Goal: Use online tool/utility: Use online tool/utility

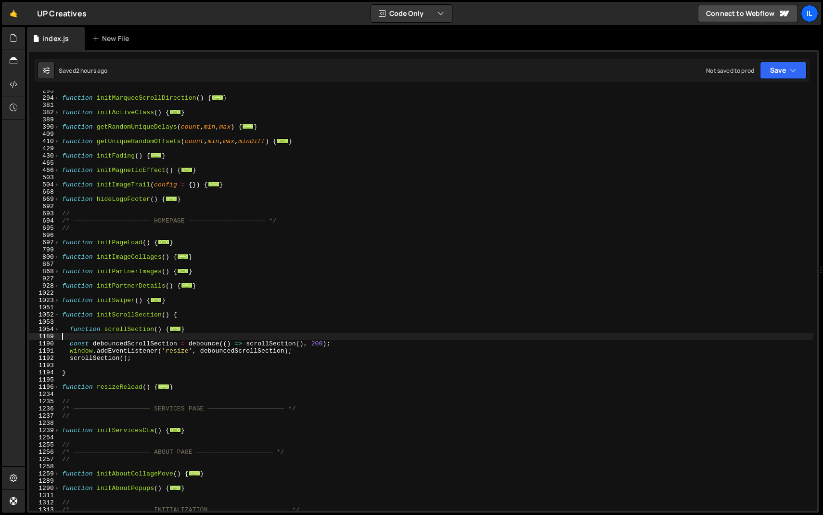
scroll to position [277, 0]
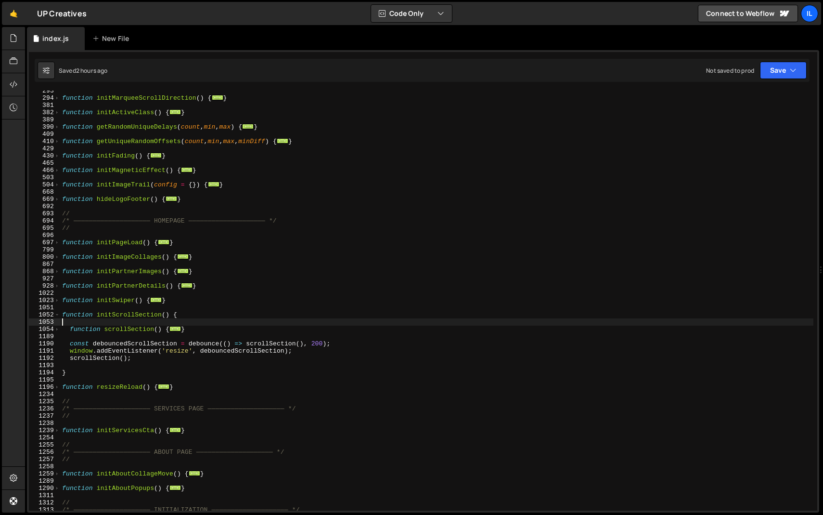
drag, startPoint x: 192, startPoint y: 324, endPoint x: 42, endPoint y: 324, distance: 149.2
click at [42, 324] on div "293 294 381 382 389 390 409 410 429 430 465 466 503 504 668 669 692 693 694 695…" at bounding box center [423, 300] width 788 height 420
click at [93, 331] on div "function initMarqueeScrollDirection ( ) { ... } function initActiveClass ( ) { …" at bounding box center [436, 304] width 753 height 434
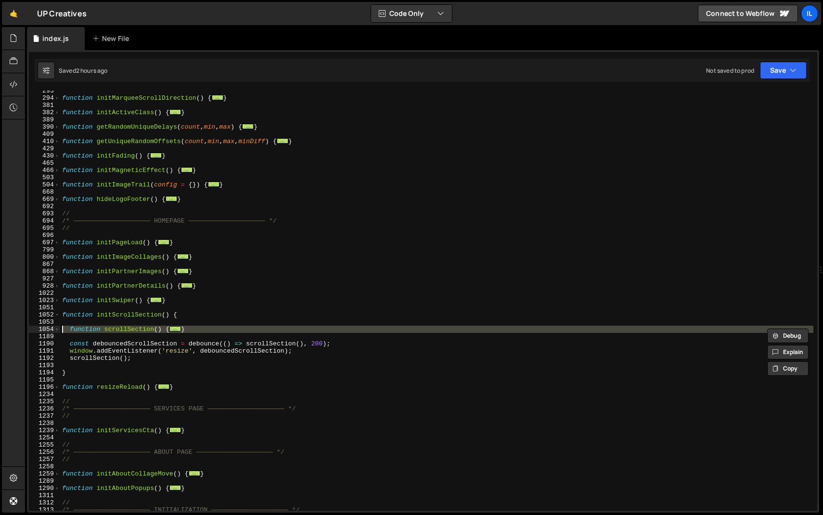
click at [93, 331] on div "function initMarqueeScrollDirection ( ) { ... } function initActiveClass ( ) { …" at bounding box center [436, 304] width 753 height 434
type textarea "function scrollSection() { const scrollSectionTl = gsap.timeline({"
click at [101, 338] on div "function initMarqueeScrollDirection ( ) { ... } function initActiveClass ( ) { …" at bounding box center [436, 300] width 753 height 420
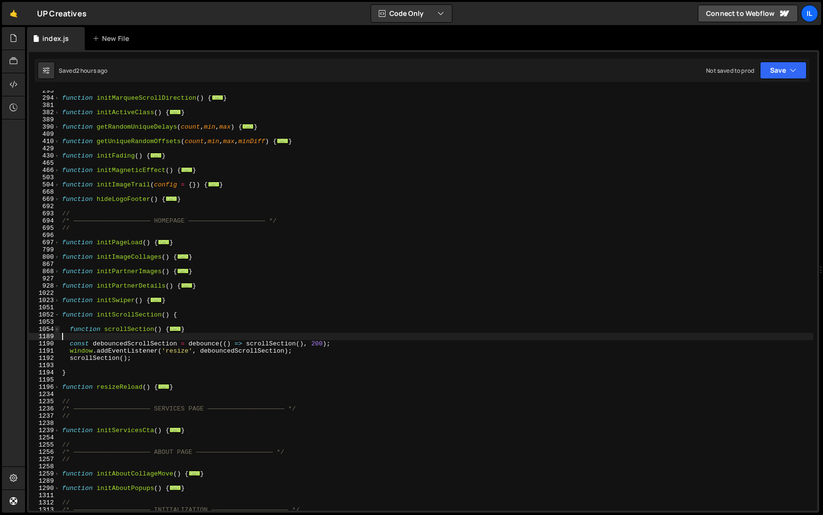
click at [57, 329] on span at bounding box center [56, 328] width 5 height 7
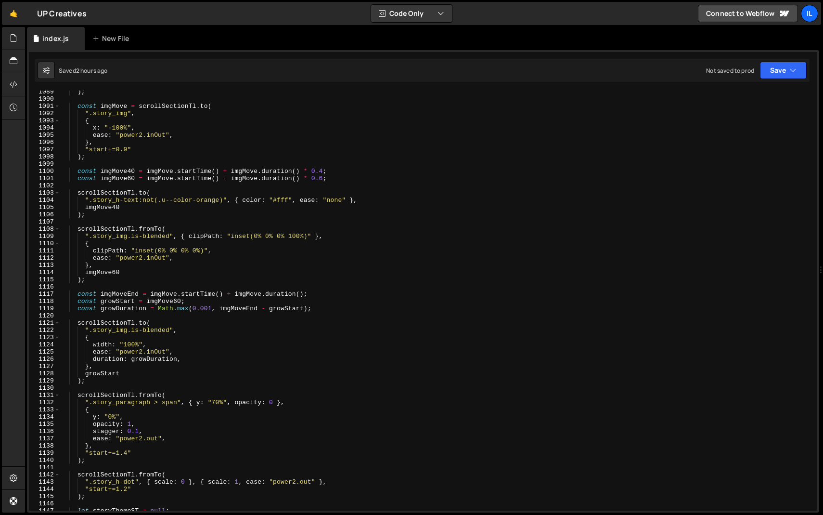
scroll to position [768, 0]
click at [142, 375] on div ") ; const imgMove = scrollSectionTl . to ( ".story_img" , { x : "-100%" , ease …" at bounding box center [436, 305] width 753 height 434
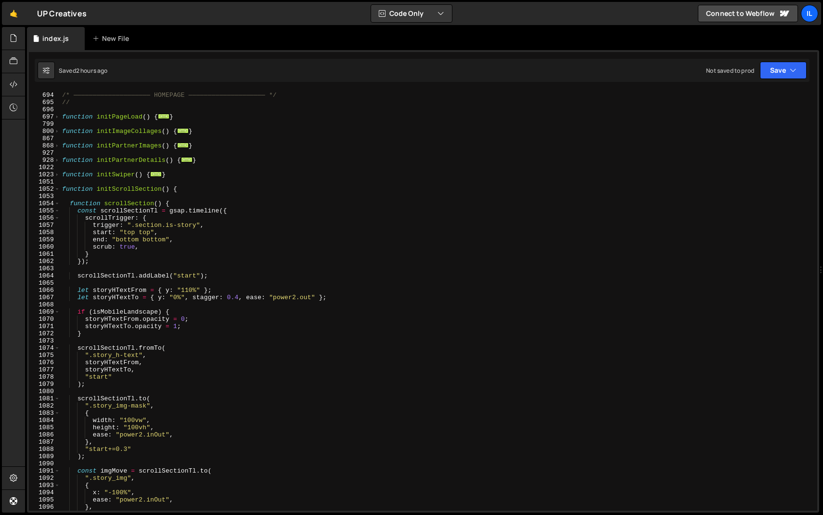
scroll to position [403, 0]
click at [57, 189] on span at bounding box center [56, 188] width 5 height 7
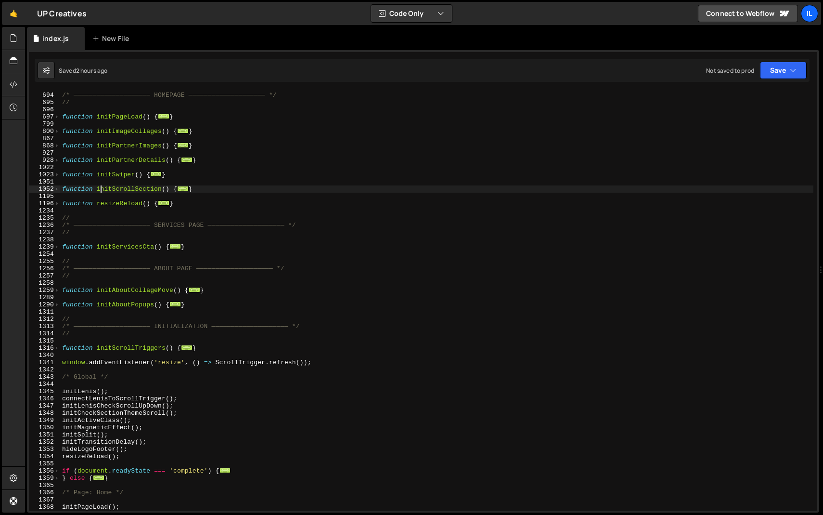
click at [100, 189] on div "// /* ———————————————————— HOMEPAGE ———————————————————— */ // function initPag…" at bounding box center [436, 301] width 753 height 434
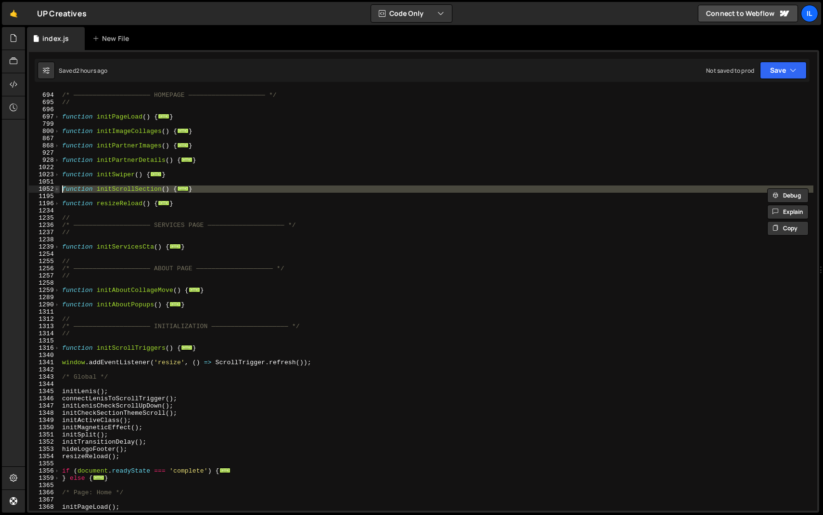
click at [57, 190] on span at bounding box center [56, 188] width 5 height 7
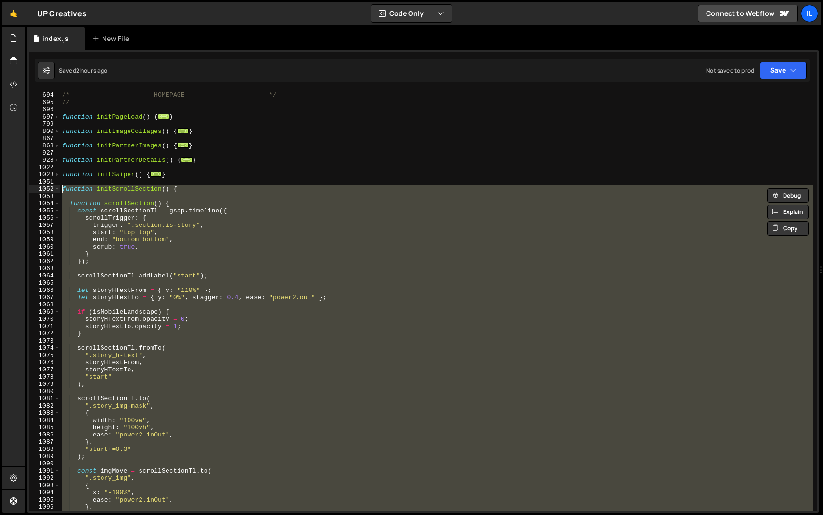
click at [68, 210] on div "// /* ———————————————————— HOMEPAGE ———————————————————— */ // function initPag…" at bounding box center [436, 300] width 753 height 420
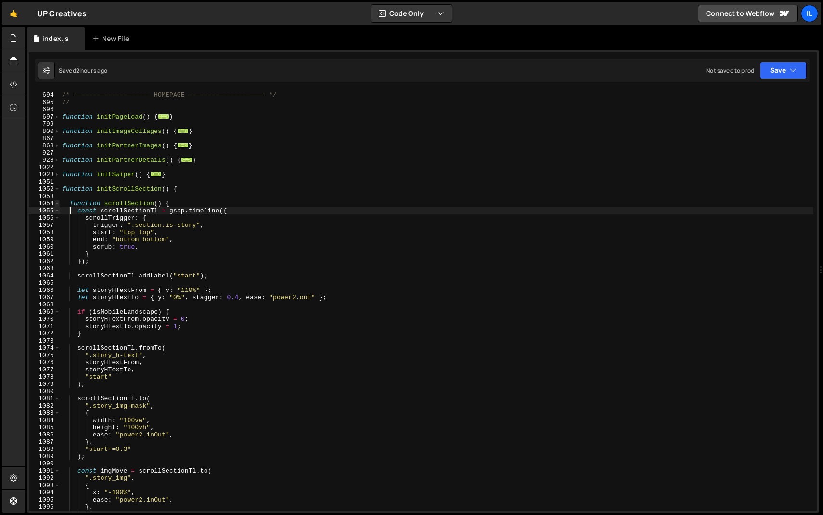
click at [57, 205] on span at bounding box center [56, 203] width 5 height 7
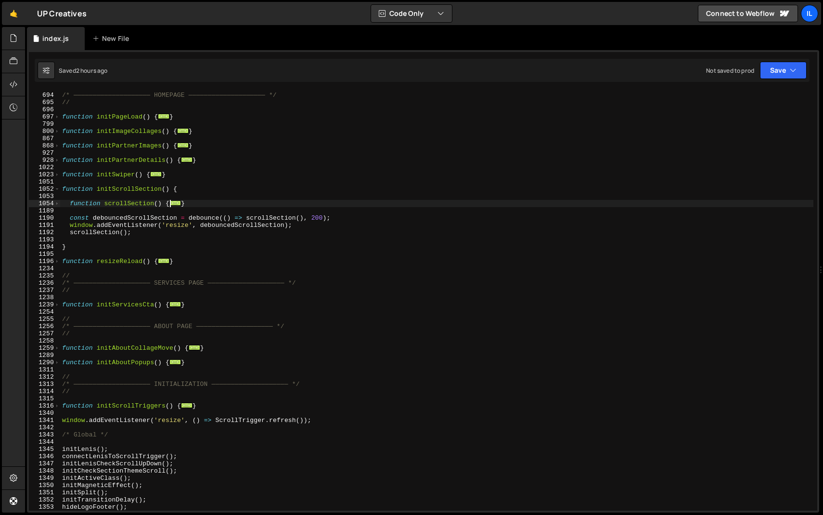
click at [93, 205] on div "// /* ———————————————————— HOMEPAGE ———————————————————— */ // function initPag…" at bounding box center [436, 301] width 753 height 434
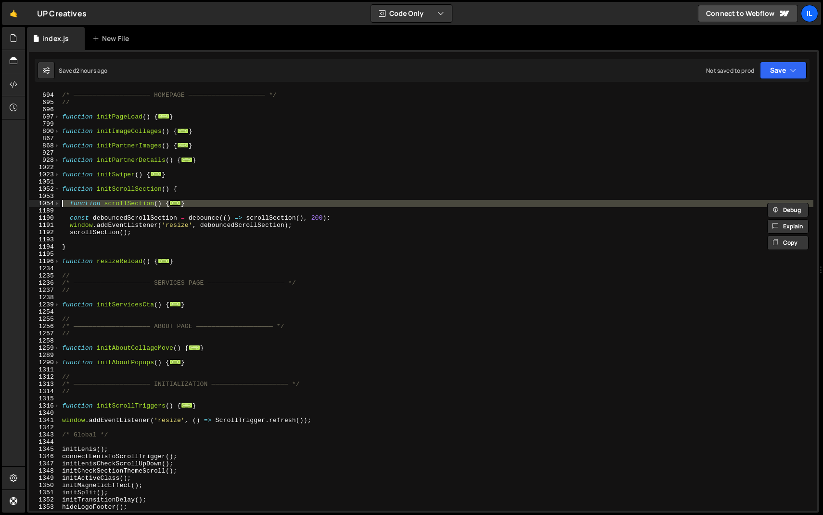
paste textarea "}"
type textarea "}"
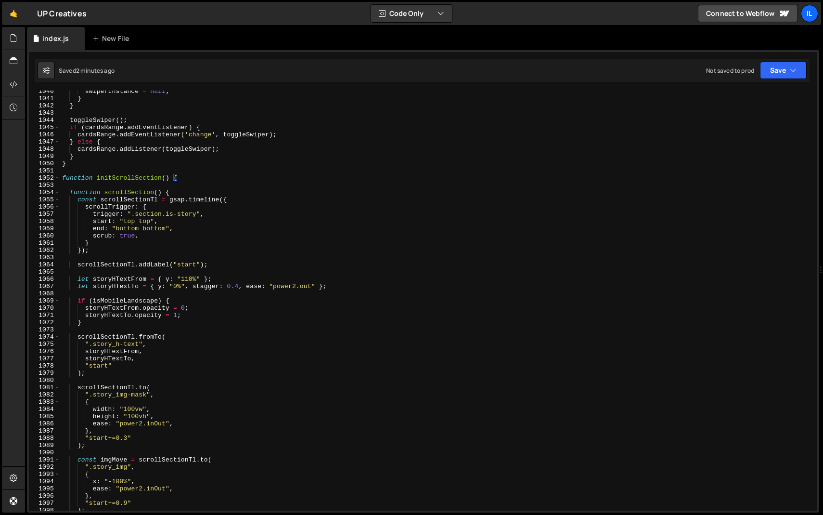
scroll to position [7505, 0]
click at [56, 193] on span at bounding box center [56, 192] width 5 height 7
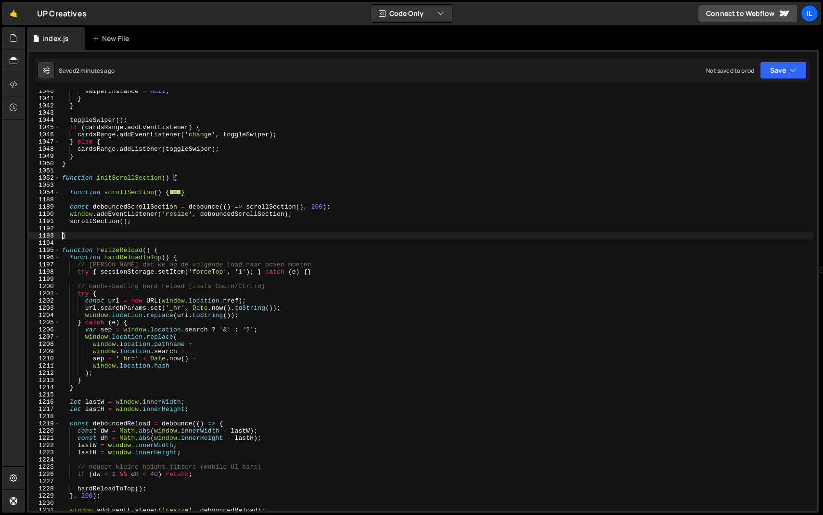
click at [101, 191] on div "swiperInstance = null ; } } toggleSwiper ( ) ; if ( cardsRange . addEventListen…" at bounding box center [436, 305] width 753 height 434
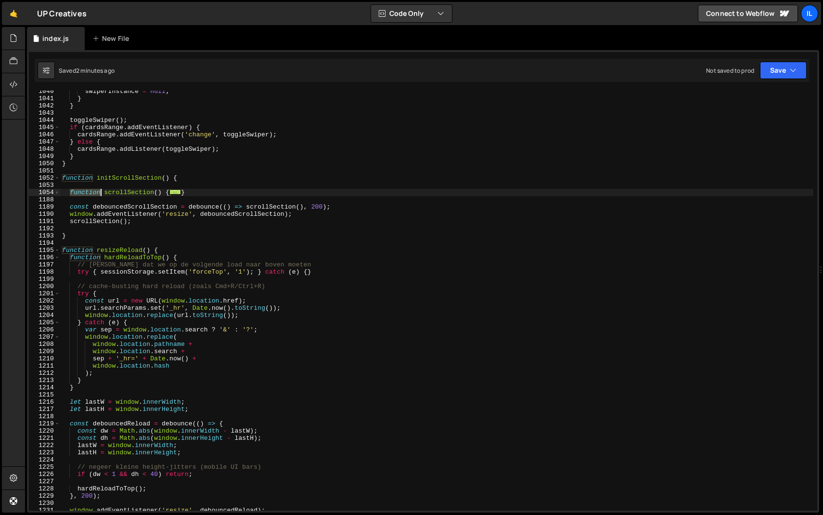
click at [101, 191] on div "swiperInstance = null ; } } toggleSwiper ( ) ; if ( cardsRange . addEventListen…" at bounding box center [436, 305] width 753 height 434
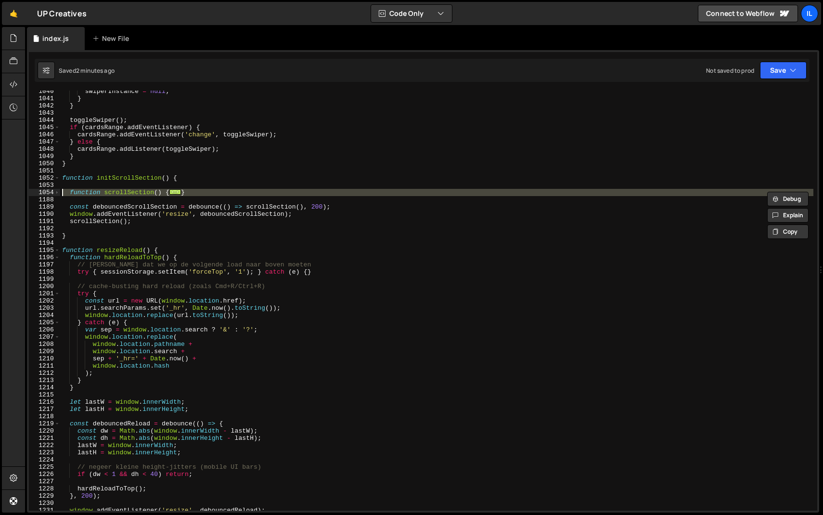
paste textarea "}"
type textarea "}"
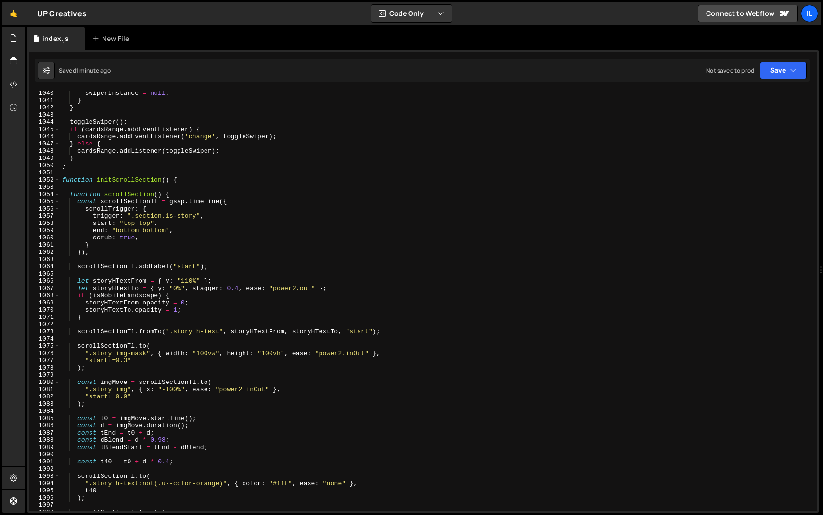
scroll to position [7487, 0]
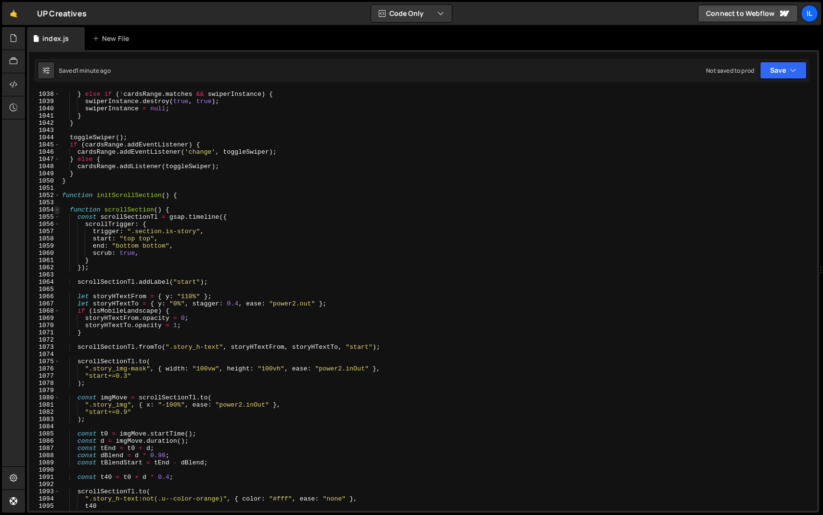
click at [58, 208] on span at bounding box center [56, 209] width 5 height 7
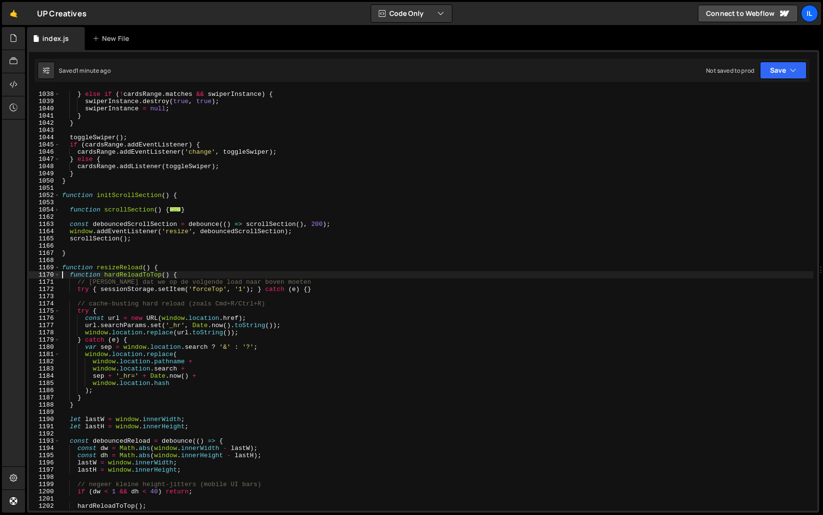
click at [87, 209] on div "} else if ( ! cardsRange . matches && swiperInstance ) { swiperInstance . destr…" at bounding box center [436, 307] width 753 height 434
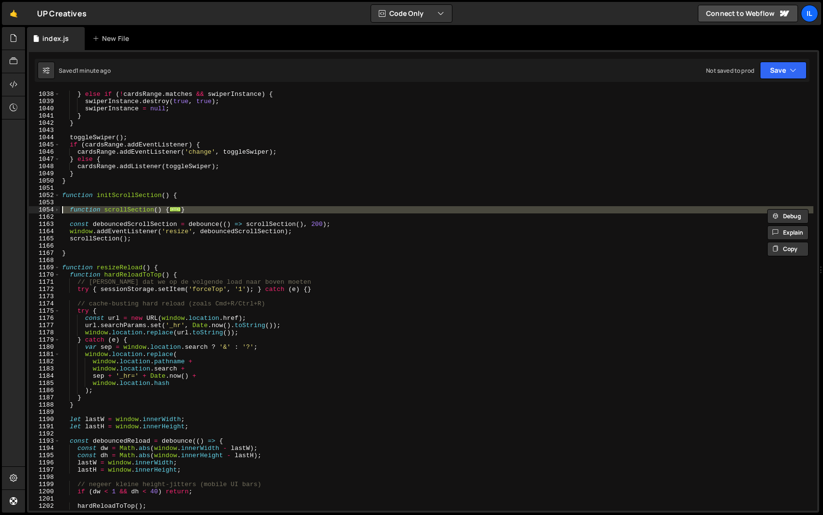
click at [87, 209] on div "} else if ( ! cardsRange . matches && swiperInstance ) { swiperInstance . destr…" at bounding box center [436, 307] width 753 height 434
paste textarea "}"
type textarea "}"
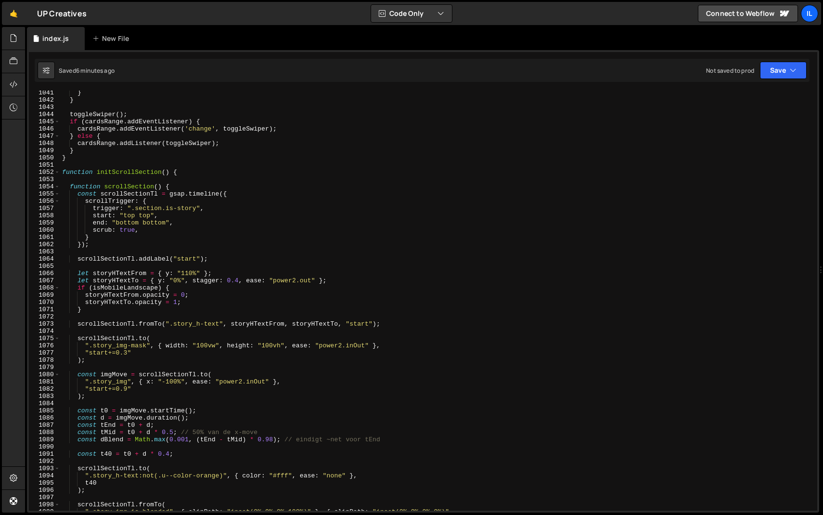
scroll to position [7497, 0]
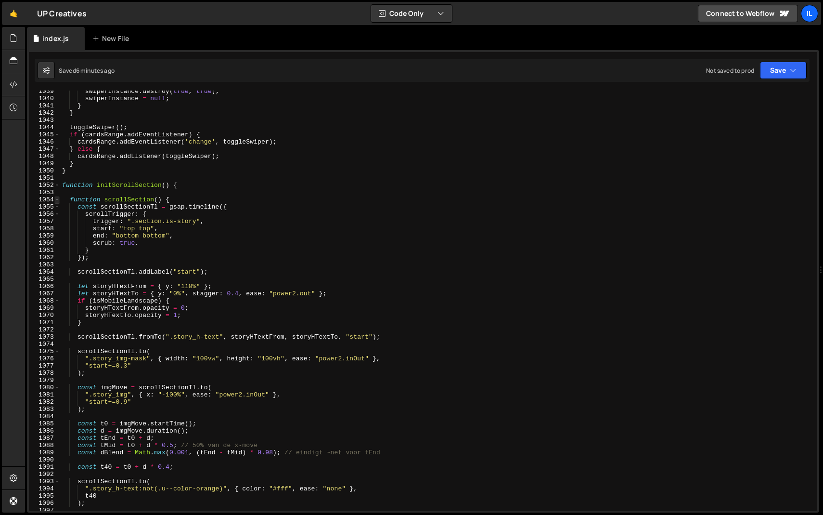
click at [59, 200] on span at bounding box center [56, 199] width 5 height 7
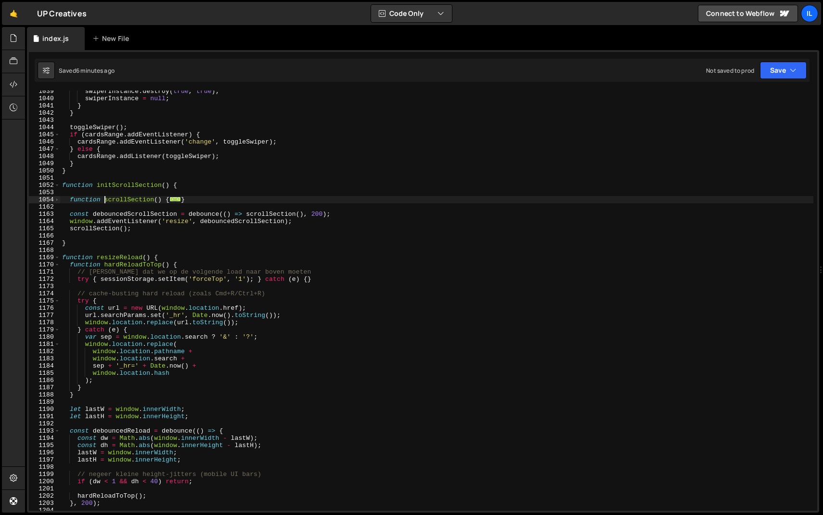
click at [104, 200] on div "swiperInstance . destroy ( true , true ) ; swiperInstance = null ; } } toggleSw…" at bounding box center [436, 305] width 753 height 434
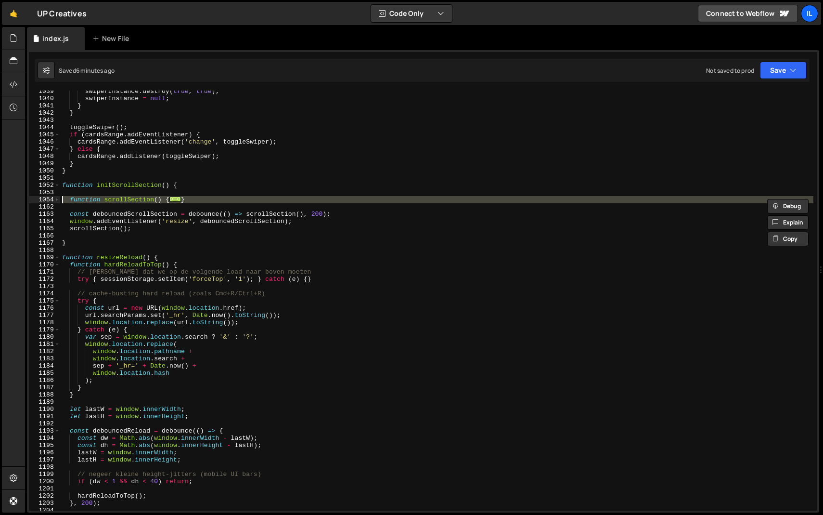
click at [104, 200] on div "swiperInstance . destroy ( true , true ) ; swiperInstance = null ; } } toggleSw…" at bounding box center [436, 305] width 753 height 434
paste textarea "}"
type textarea "}"
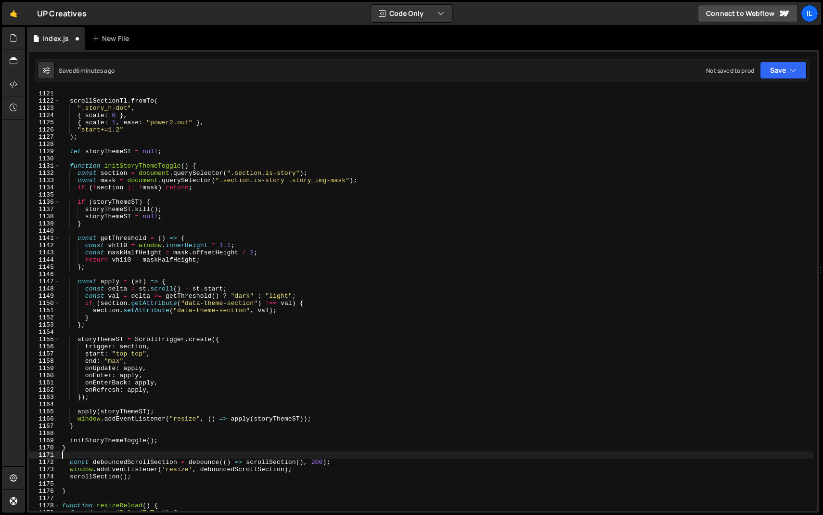
scroll to position [8087, 0]
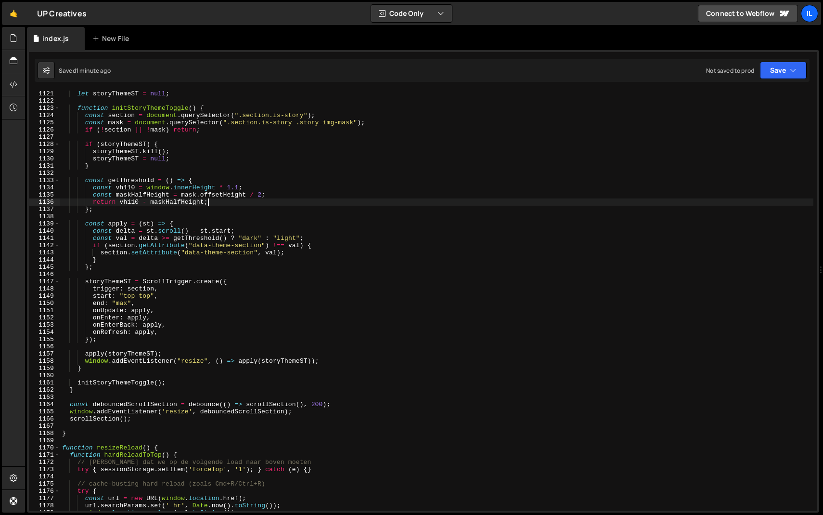
click at [214, 202] on div "let storyThemeST = null ; function initStoryThemeToggle ( ) { const section = d…" at bounding box center [436, 307] width 753 height 434
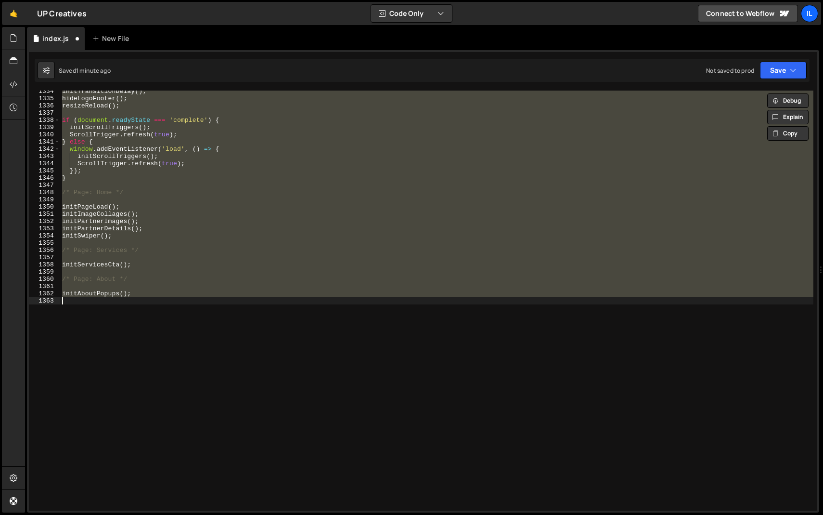
scroll to position [8230, 0]
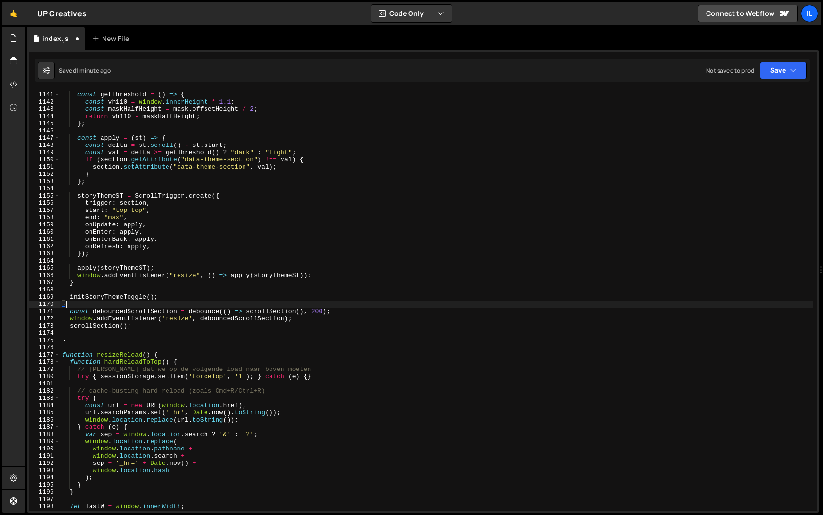
type textarea "}"
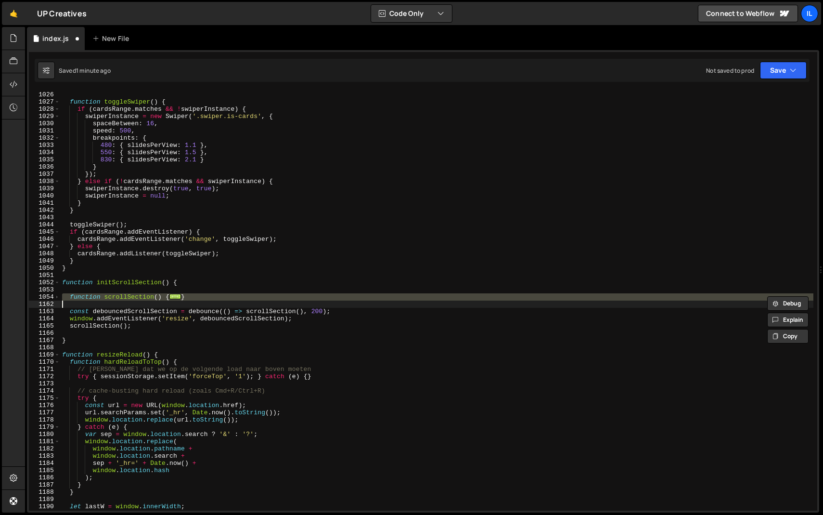
click at [196, 303] on div "const cardsRange = window . matchMedia ( '(min-width: 480px) and (max-width: 99…" at bounding box center [436, 300] width 753 height 420
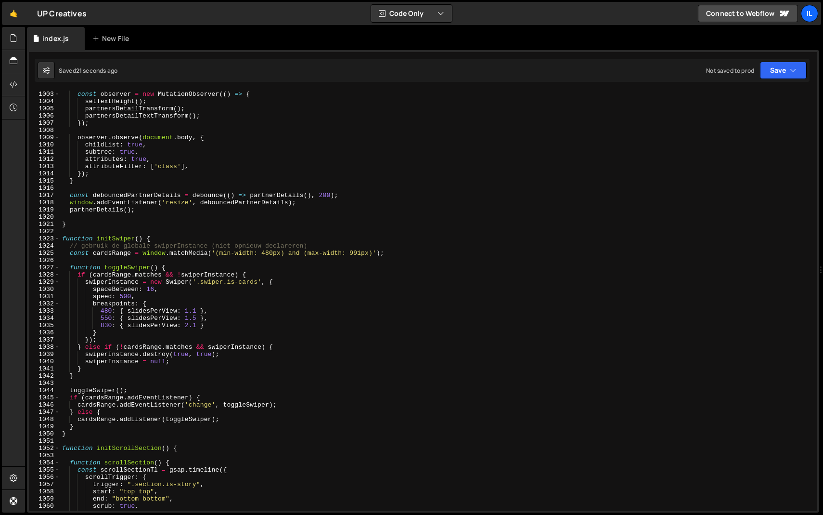
scroll to position [7203, 0]
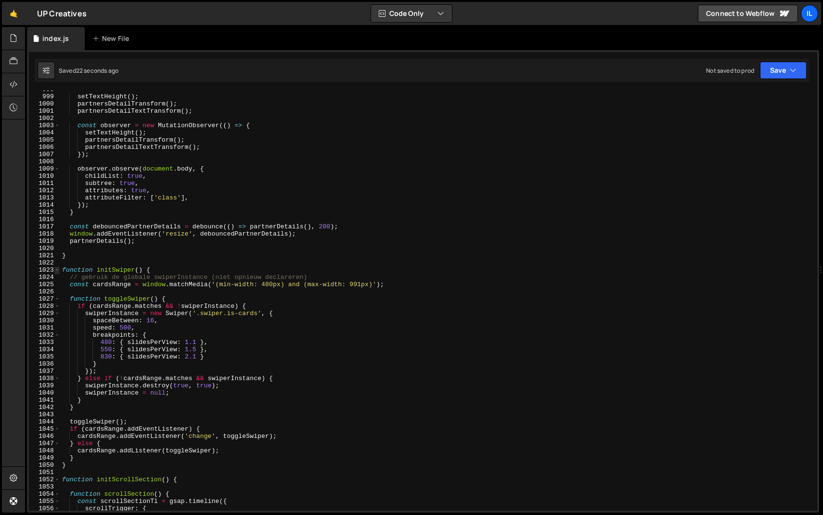
click at [58, 270] on span at bounding box center [56, 269] width 5 height 7
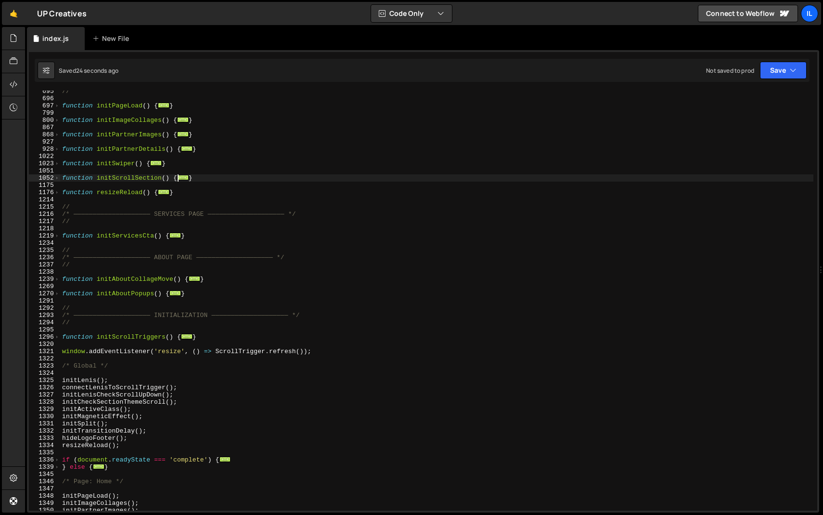
scroll to position [414, 0]
click at [56, 177] on span at bounding box center [56, 177] width 5 height 7
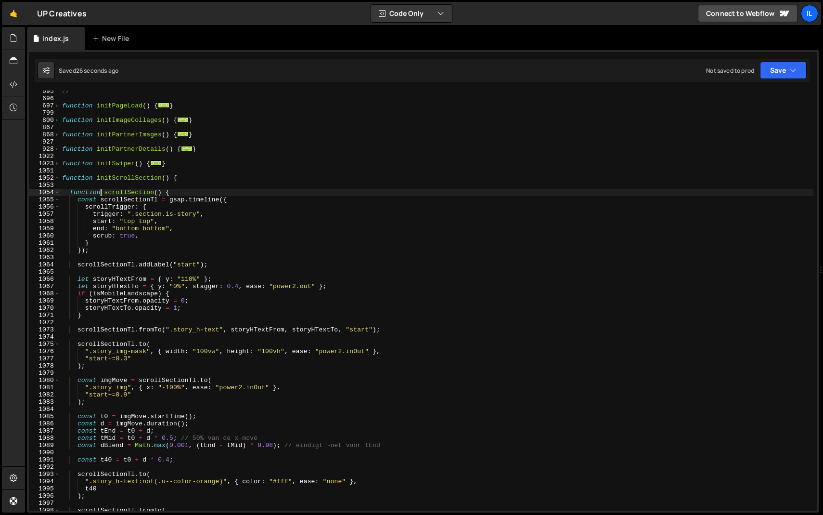
click at [101, 193] on div "// function initPageLoad ( ) { ... } function initImageCollages ( ) { ... } fun…" at bounding box center [436, 305] width 753 height 434
click at [54, 192] on span at bounding box center [56, 192] width 5 height 7
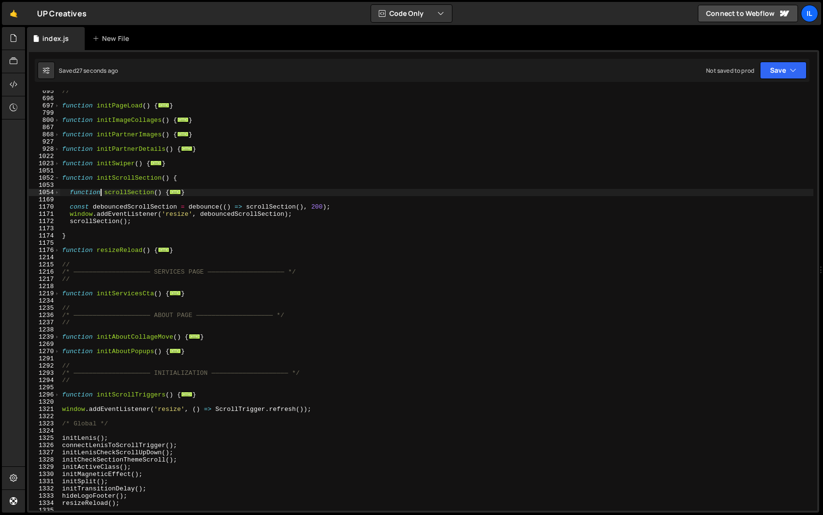
click at [105, 190] on div "// function initPageLoad ( ) { ... } function initImageCollages ( ) { ... } fun…" at bounding box center [436, 305] width 753 height 434
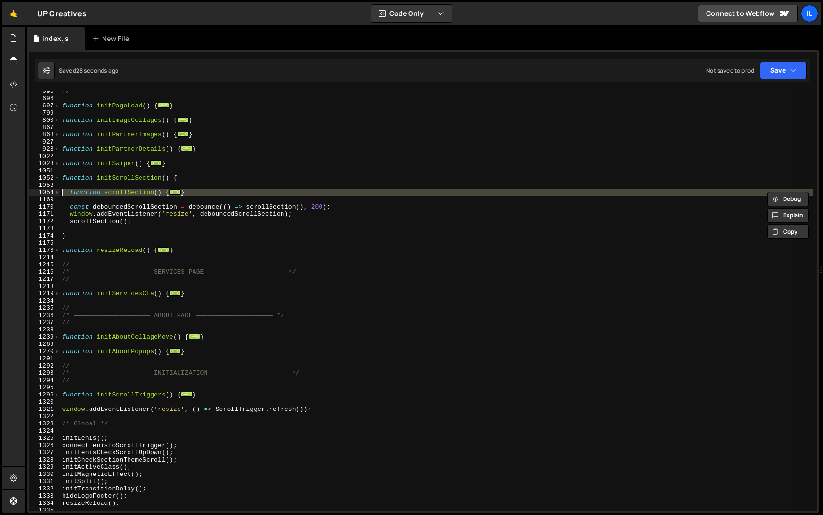
click at [170, 189] on div "// function initPageLoad ( ) { ... } function initImageCollages ( ) { ... } fun…" at bounding box center [436, 300] width 753 height 420
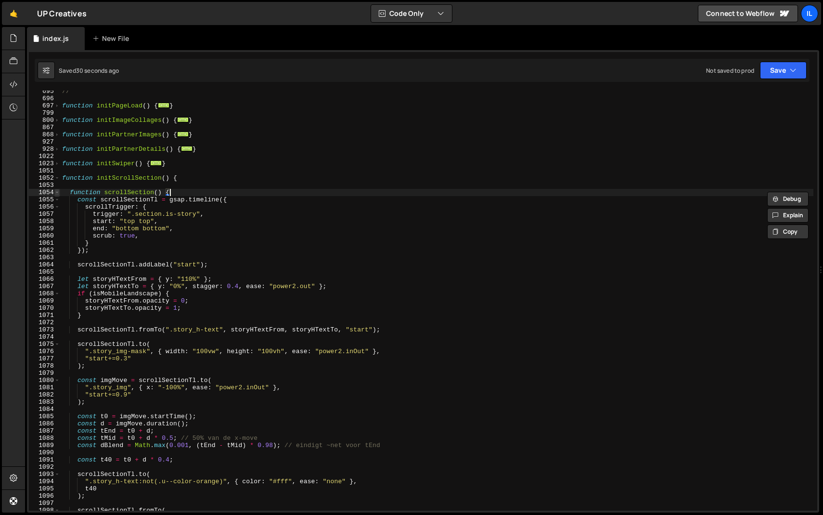
click at [57, 192] on span at bounding box center [56, 192] width 5 height 7
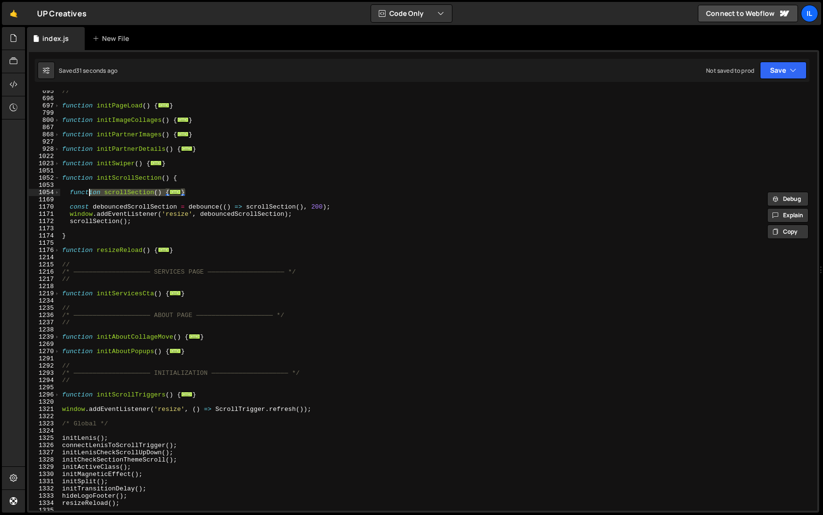
drag, startPoint x: 205, startPoint y: 192, endPoint x: 23, endPoint y: 192, distance: 181.9
click at [23, 192] on div "Hold on a sec... Are you certain you wish to leave this page? Any changes you'v…" at bounding box center [411, 257] width 823 height 515
type textarea "function scrollSection() { const scrollSectionTl = gsap.timeline({"
click at [103, 188] on div "// function initPageLoad ( ) { ... } function initImageCollages ( ) { ... } fun…" at bounding box center [436, 305] width 753 height 434
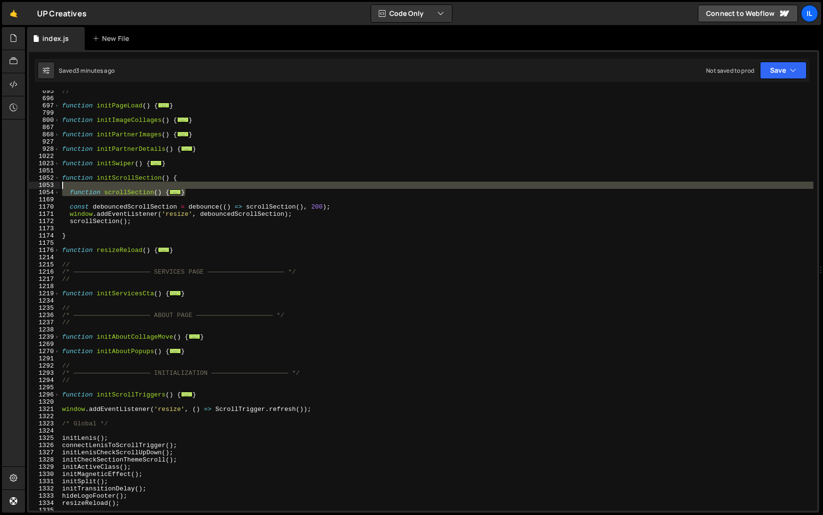
drag, startPoint x: 197, startPoint y: 193, endPoint x: 21, endPoint y: 189, distance: 176.7
click at [21, 189] on div "Hold on a sec... Are you certain you wish to leave this page? Any changes you'v…" at bounding box center [411, 257] width 823 height 515
paste textarea "}"
type textarea "}"
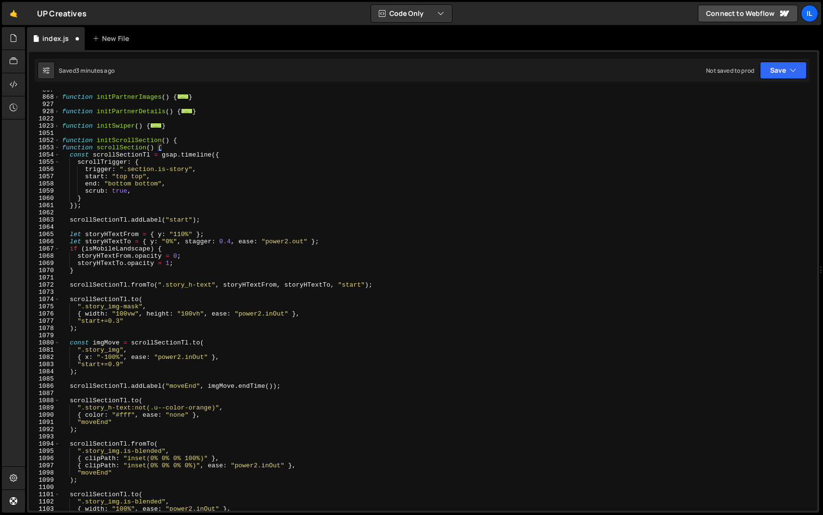
scroll to position [390, 0]
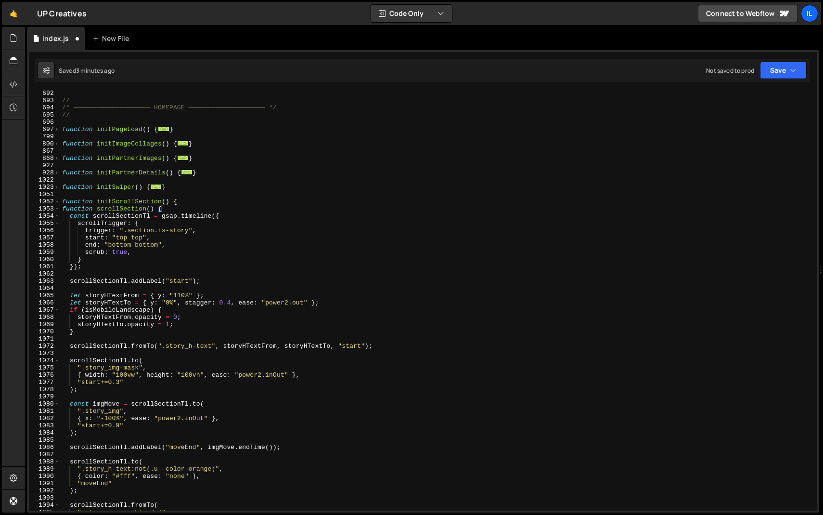
click at [184, 202] on div "// /* ———————————————————— HOMEPAGE ———————————————————— */ // function initPag…" at bounding box center [436, 307] width 753 height 434
type textarea "function initScrollSection() {"
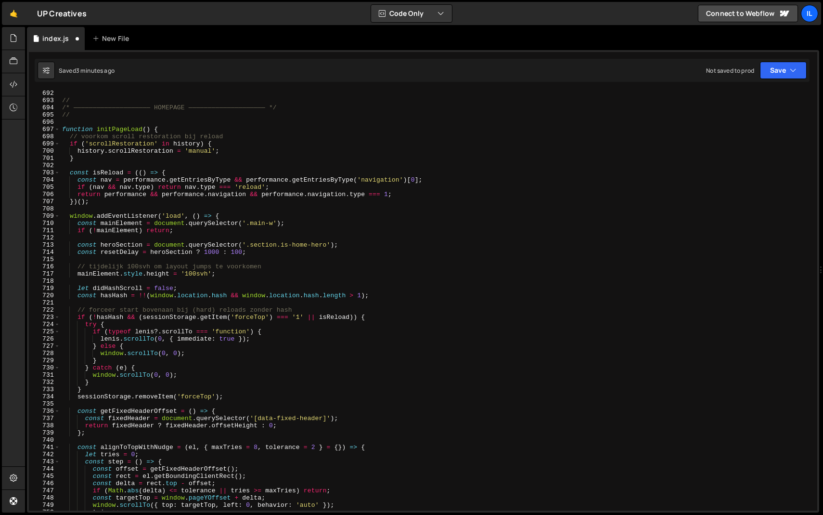
scroll to position [4990, 0]
click at [59, 128] on span at bounding box center [56, 129] width 5 height 7
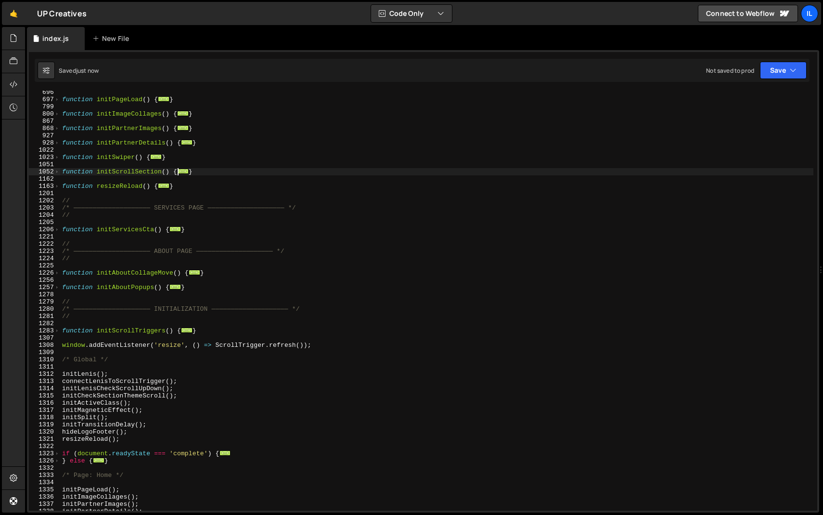
scroll to position [410, 0]
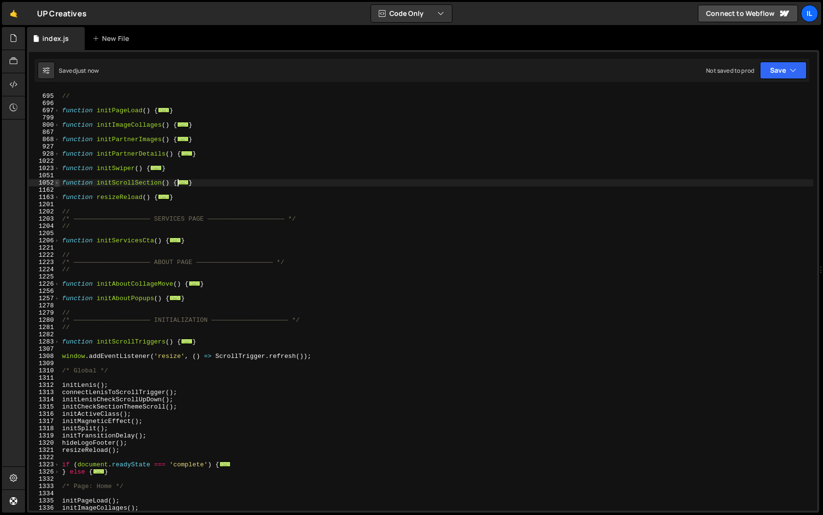
click at [57, 181] on span at bounding box center [56, 182] width 5 height 7
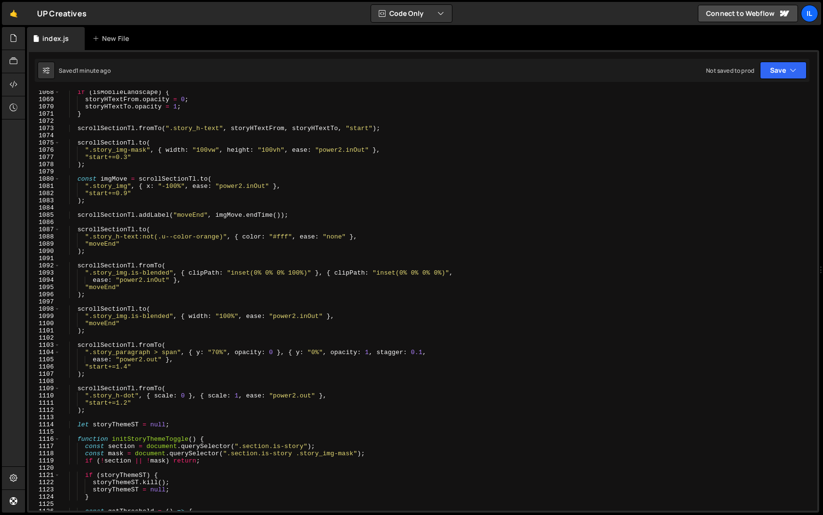
scroll to position [614, 0]
drag, startPoint x: 137, startPoint y: 368, endPoint x: 85, endPoint y: 367, distance: 52.5
click at [85, 367] on div "let storyHTextTo = { y : "0%" , stagger : 0.4 , ease : "power2.out" } ; if ( is…" at bounding box center [436, 300] width 753 height 434
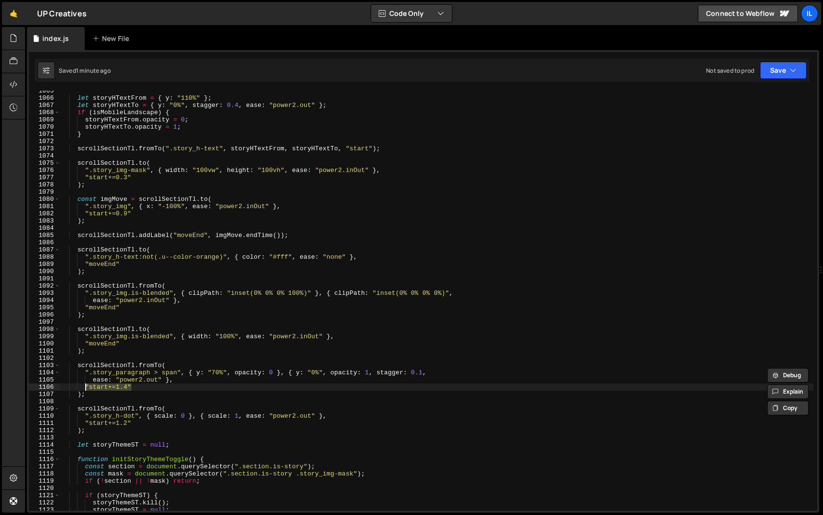
scroll to position [595, 0]
click at [130, 391] on div "let storyHTextFrom = { y : "110%" } ; let storyHTextTo = { y : "0%" , stagger :…" at bounding box center [436, 304] width 753 height 434
drag, startPoint x: 128, startPoint y: 386, endPoint x: 89, endPoint y: 384, distance: 39.0
click at [89, 384] on div "let storyHTextFrom = { y : "110%" } ; let storyHTextTo = { y : "0%" , stagger :…" at bounding box center [436, 304] width 753 height 434
click at [110, 261] on div "let storyHTextFrom = { y : "110%" } ; let storyHTextTo = { y : "0%" , stagger :…" at bounding box center [436, 304] width 753 height 434
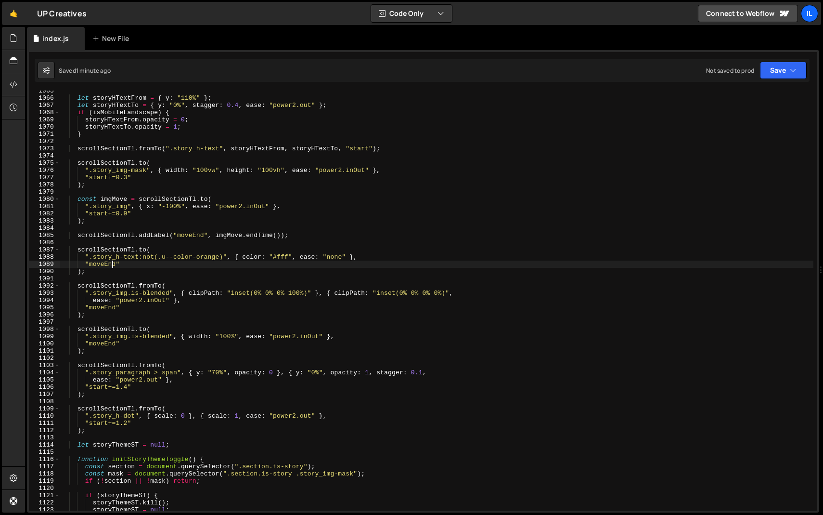
click at [110, 261] on div "let storyHTextFrom = { y : "110%" } ; let storyHTextTo = { y : "0%" , stagger :…" at bounding box center [436, 304] width 753 height 434
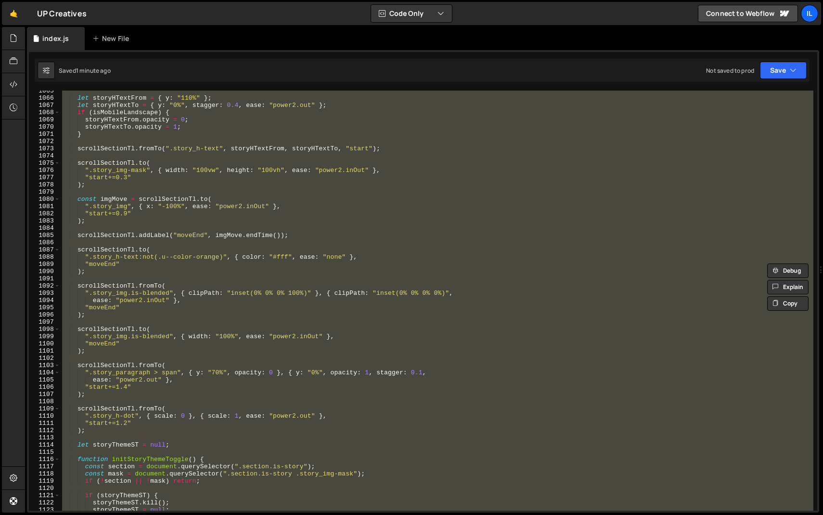
click at [110, 261] on div "let storyHTextFrom = { y : "110%" } ; let storyHTextTo = { y : "0%" , stagger :…" at bounding box center [436, 304] width 753 height 434
click at [109, 261] on div "let storyHTextFrom = { y : "110%" } ; let storyHTextTo = { y : "0%" , stagger :…" at bounding box center [436, 300] width 753 height 420
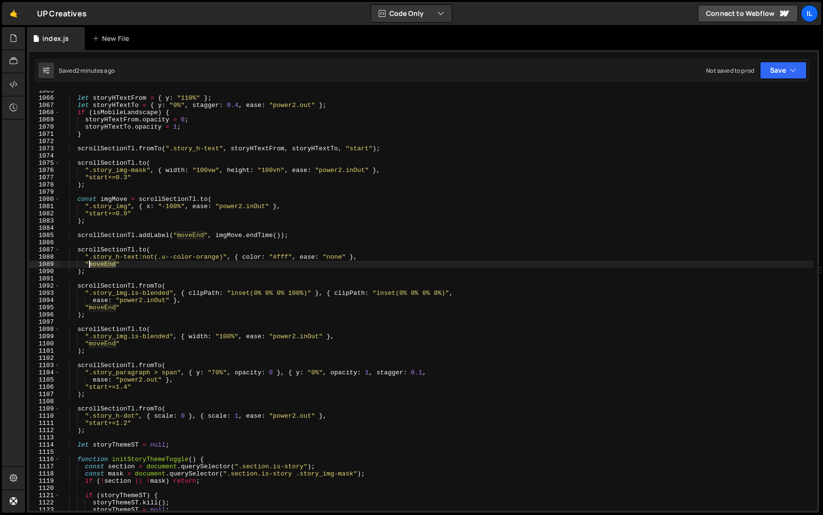
drag, startPoint x: 116, startPoint y: 261, endPoint x: 90, endPoint y: 261, distance: 25.5
click at [90, 261] on div "let storyHTextFrom = { y : "110%" } ; let storyHTextTo = { y : "0%" , stagger :…" at bounding box center [436, 304] width 753 height 434
paste textarea "start+=1.4"
drag, startPoint x: 115, startPoint y: 308, endPoint x: 90, endPoint y: 308, distance: 25.5
click at [90, 308] on div "let storyHTextFrom = { y : "110%" } ; let storyHTextTo = { y : "0%" , stagger :…" at bounding box center [436, 304] width 753 height 434
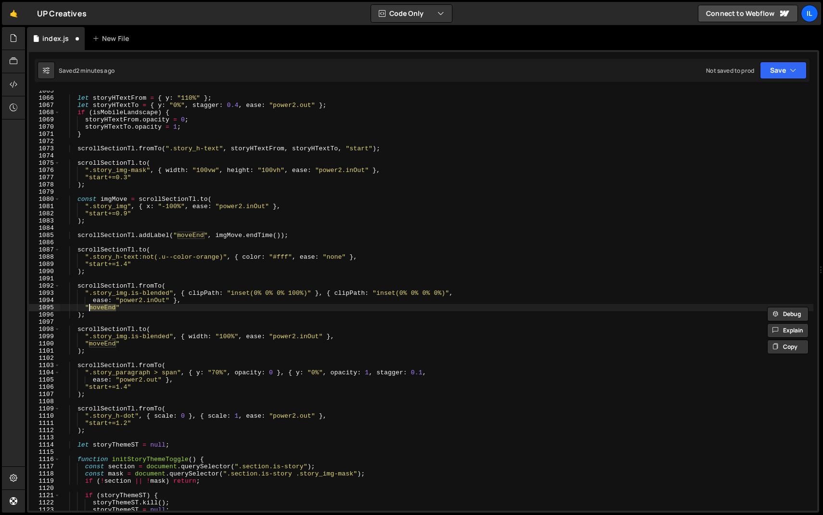
paste textarea "start+=1.4"
drag, startPoint x: 116, startPoint y: 344, endPoint x: 90, endPoint y: 343, distance: 25.6
click at [90, 343] on div "let storyHTextFrom = { y : "110%" } ; let storyHTextTo = { y : "0%" , stagger :…" at bounding box center [436, 304] width 753 height 434
paste textarea "start+=1.4"
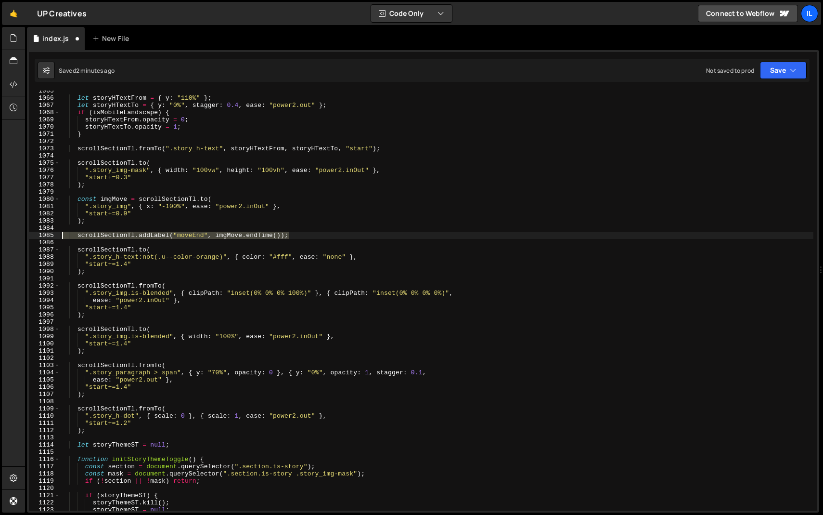
drag, startPoint x: 297, startPoint y: 234, endPoint x: 40, endPoint y: 233, distance: 257.0
click at [40, 233] on div ""start+=1.4" 1065 1066 1067 1068 1069 1070 1071 1072 1073 1074 1075 1076 1077 1…" at bounding box center [423, 300] width 788 height 420
type textarea "scrollSectionTl.addLabel("moveEnd", imgMove.endTime());"
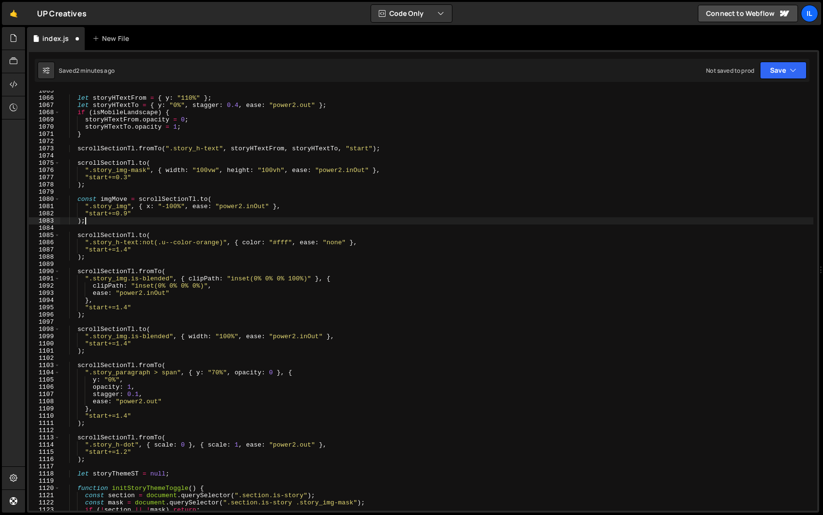
scroll to position [7686, 0]
click at [128, 248] on div "let storyHTextFrom = { y : "110%" } ; let storyHTextTo = { y : "0%" , stagger :…" at bounding box center [436, 304] width 753 height 434
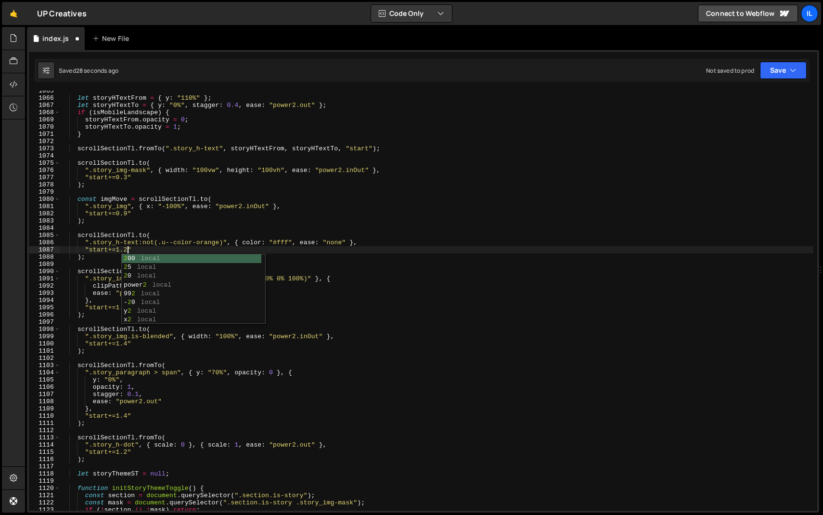
scroll to position [0, 4]
click at [140, 250] on div "let storyHTextFrom = { y : "110%" } ; let storyHTextTo = { y : "0%" , stagger :…" at bounding box center [436, 304] width 753 height 434
click at [128, 306] on div "let storyHTextFrom = { y : "110%" } ; let storyHTextTo = { y : "0%" , stagger :…" at bounding box center [436, 304] width 753 height 434
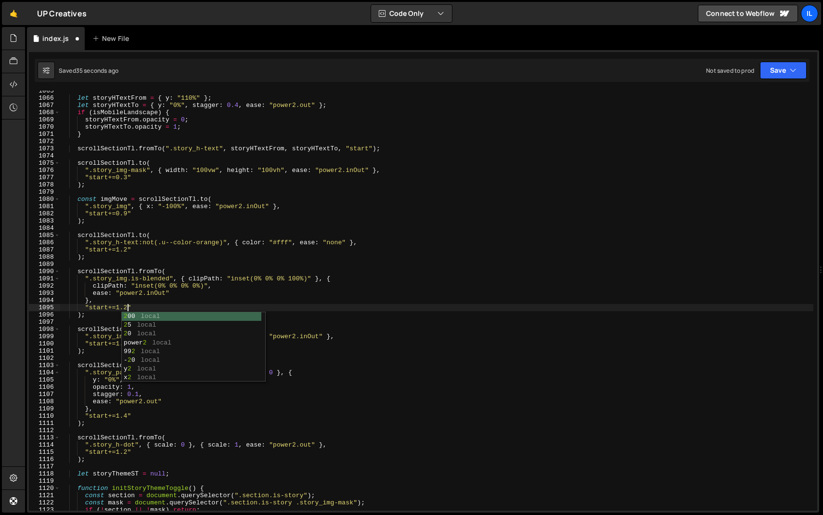
click at [154, 304] on div "let storyHTextFrom = { y : "110%" } ; let storyHTextTo = { y : "0%" , stagger :…" at bounding box center [436, 304] width 753 height 434
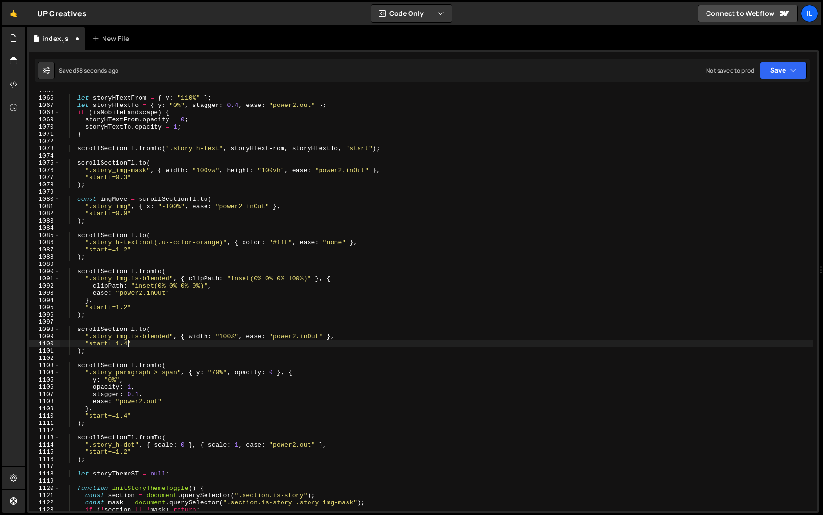
click at [129, 343] on div "let storyHTextFrom = { y : "110%" } ; let storyHTextTo = { y : "0%" , stagger :…" at bounding box center [436, 304] width 753 height 434
click at [188, 342] on div "let storyHTextFrom = { y : "110%" } ; let storyHTextTo = { y : "0%" , stagger :…" at bounding box center [436, 304] width 753 height 434
click at [130, 341] on div "let storyHTextFrom = { y : "110%" } ; let storyHTextTo = { y : "0%" , stagger :…" at bounding box center [436, 304] width 753 height 434
click at [126, 306] on div "let storyHTextFrom = { y : "110%" } ; let storyHTextTo = { y : "0%" , stagger :…" at bounding box center [436, 304] width 753 height 434
click at [126, 251] on div "let storyHTextFrom = { y : "110%" } ; let storyHTextTo = { y : "0%" , stagger :…" at bounding box center [436, 304] width 753 height 434
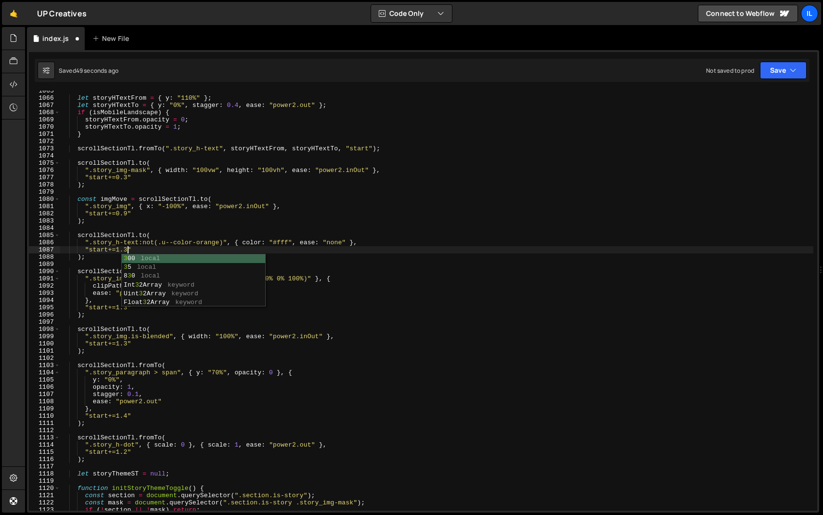
click at [151, 249] on div "let storyHTextFrom = { y : "110%" } ; let storyHTextTo = { y : "0%" , stagger :…" at bounding box center [436, 304] width 753 height 434
type textarea ""start+=1.3""
